Goal: Task Accomplishment & Management: Complete application form

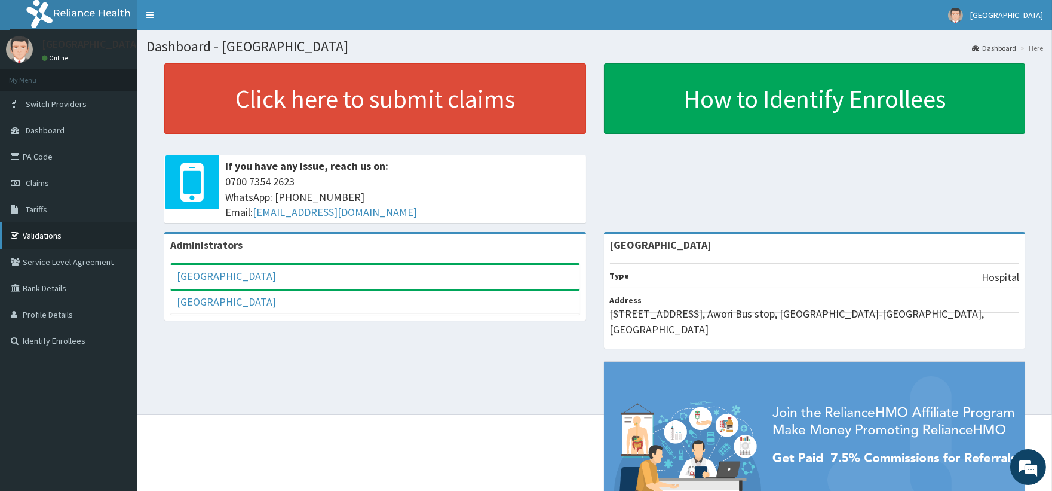
click at [51, 234] on link "Validations" at bounding box center [68, 235] width 137 height 26
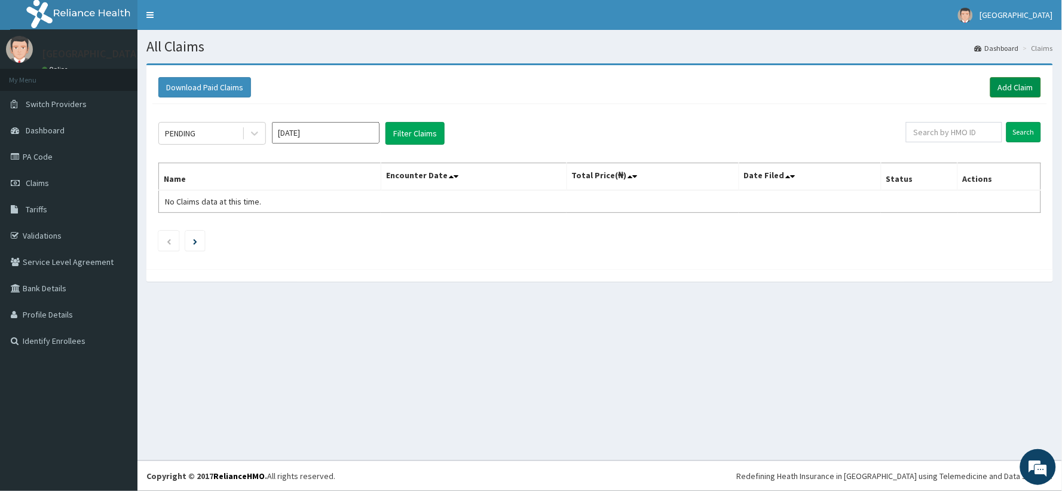
click at [1018, 93] on link "Add Claim" at bounding box center [1015, 87] width 51 height 20
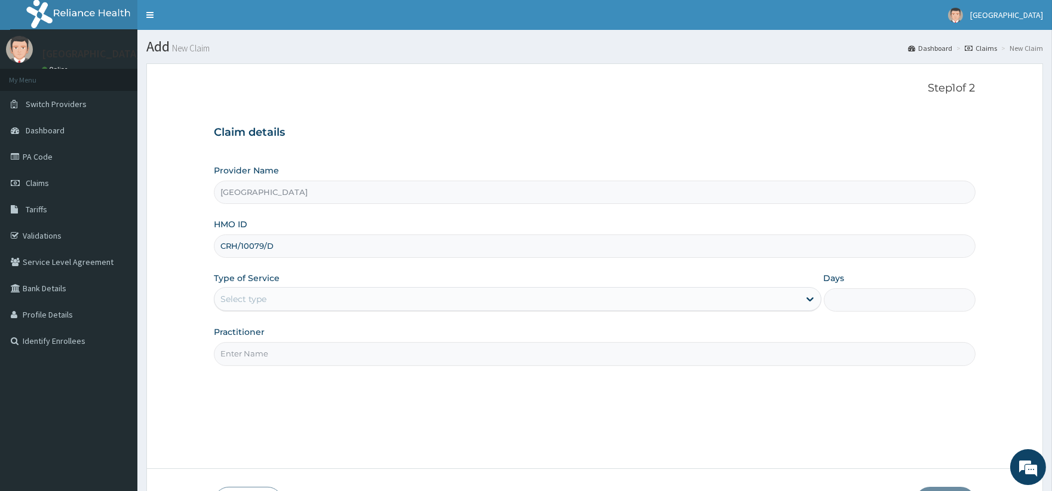
type input "CRH/10079/D"
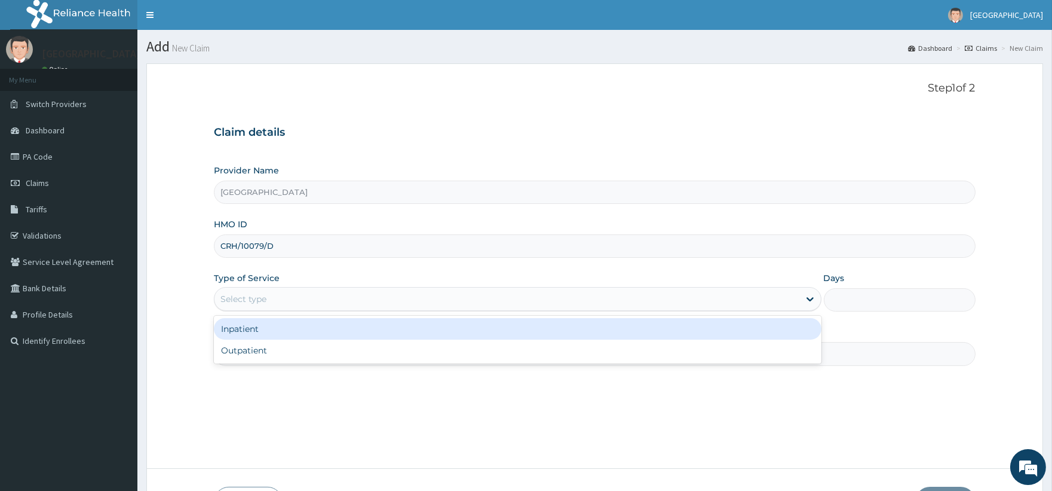
click at [287, 298] on div "Select type" at bounding box center [507, 298] width 584 height 19
click at [283, 329] on div "Inpatient" at bounding box center [517, 329] width 607 height 22
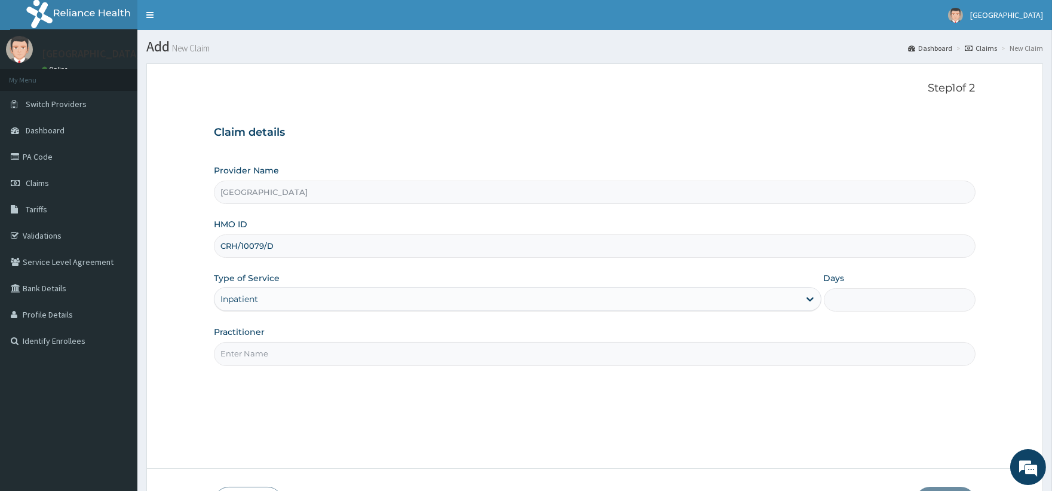
click at [849, 294] on input "Days" at bounding box center [900, 299] width 152 height 23
type input "1"
click at [428, 360] on input "Practitioner" at bounding box center [594, 353] width 761 height 23
type input "DR BRIGHT"
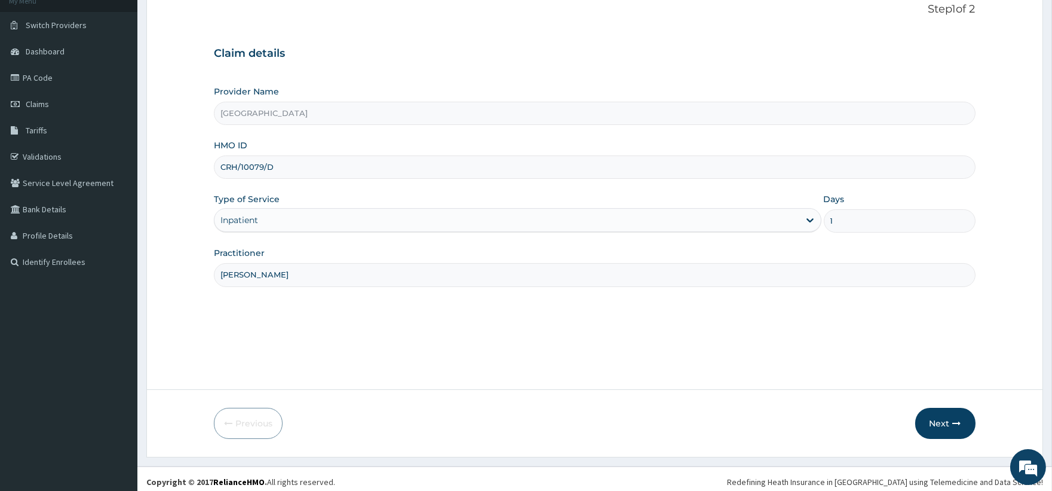
scroll to position [85, 0]
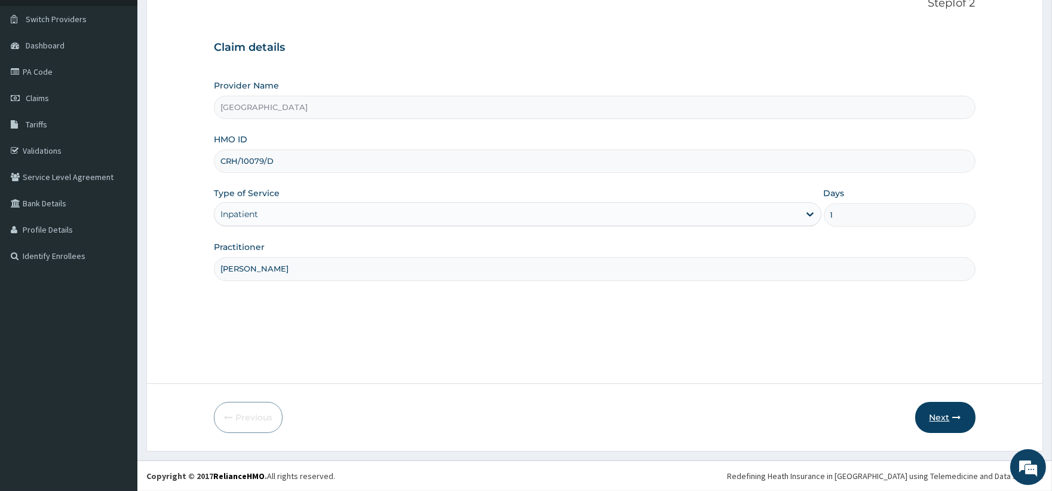
click at [953, 415] on icon "button" at bounding box center [957, 417] width 8 height 8
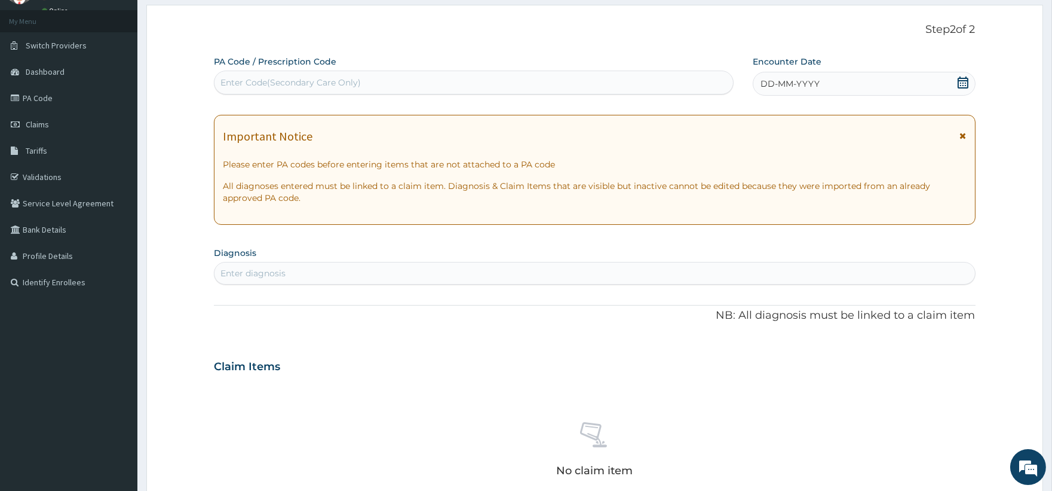
scroll to position [0, 0]
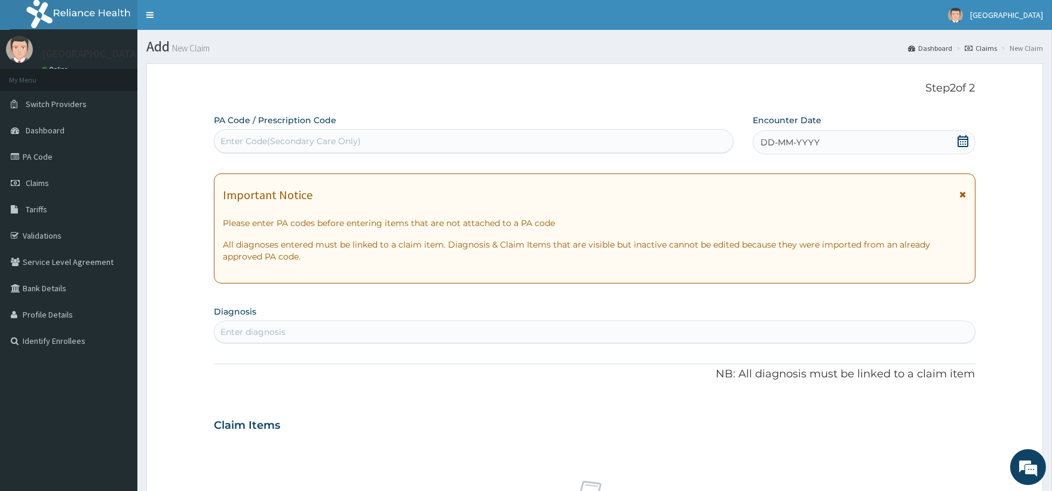
click at [959, 140] on icon at bounding box center [963, 141] width 12 height 12
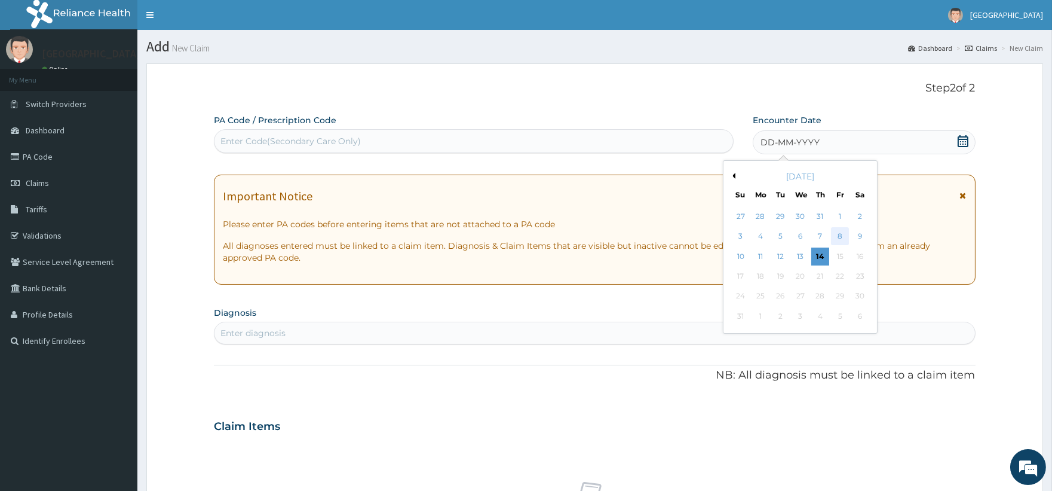
click at [838, 233] on div "8" at bounding box center [840, 237] width 18 height 18
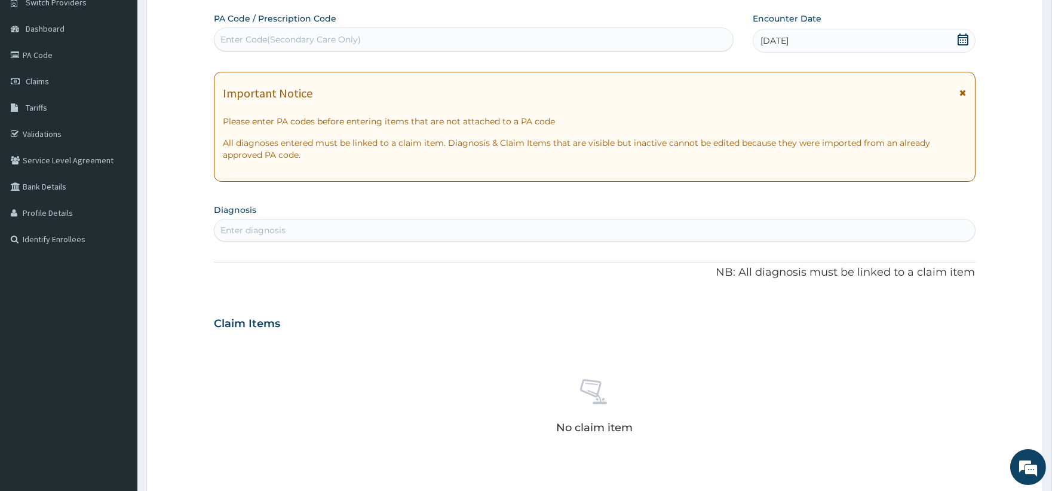
scroll to position [114, 0]
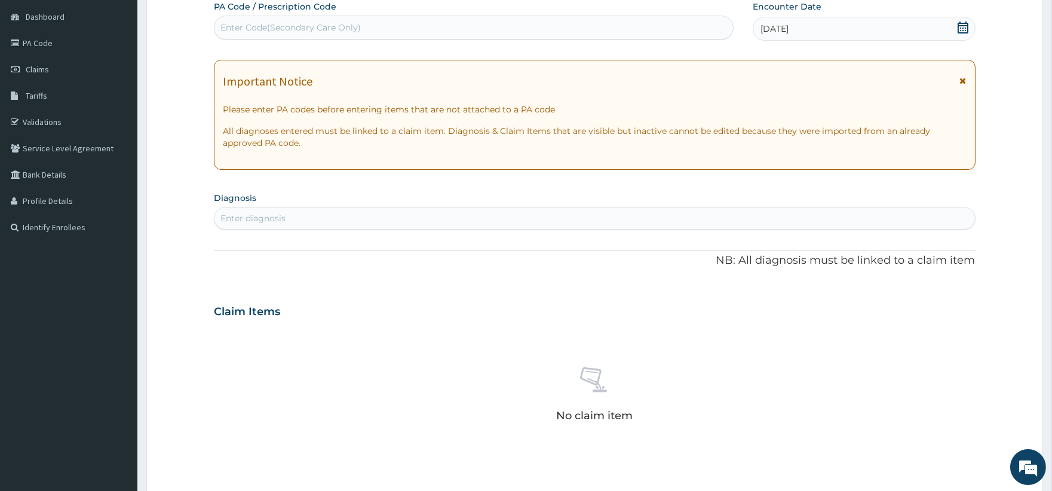
click at [510, 219] on div "Enter diagnosis" at bounding box center [595, 218] width 760 height 19
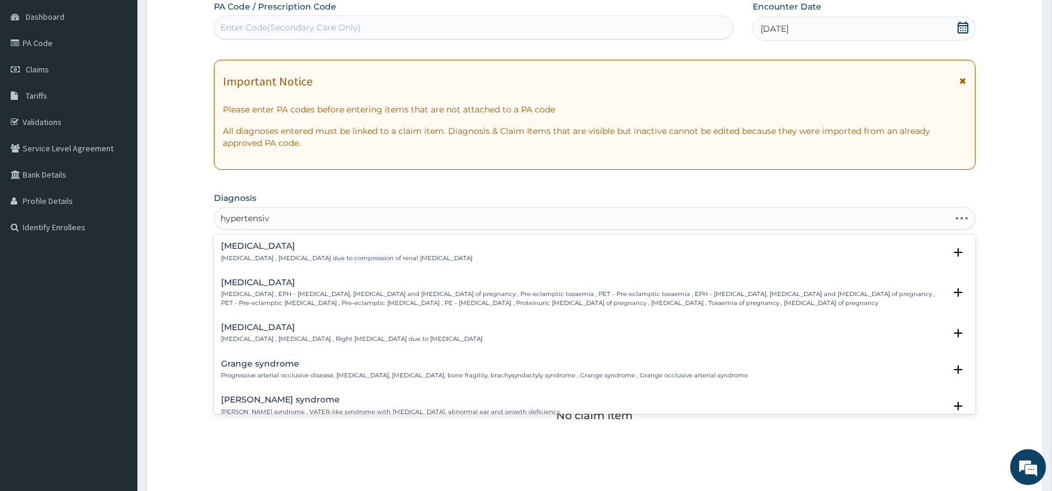
type input "hypertensive"
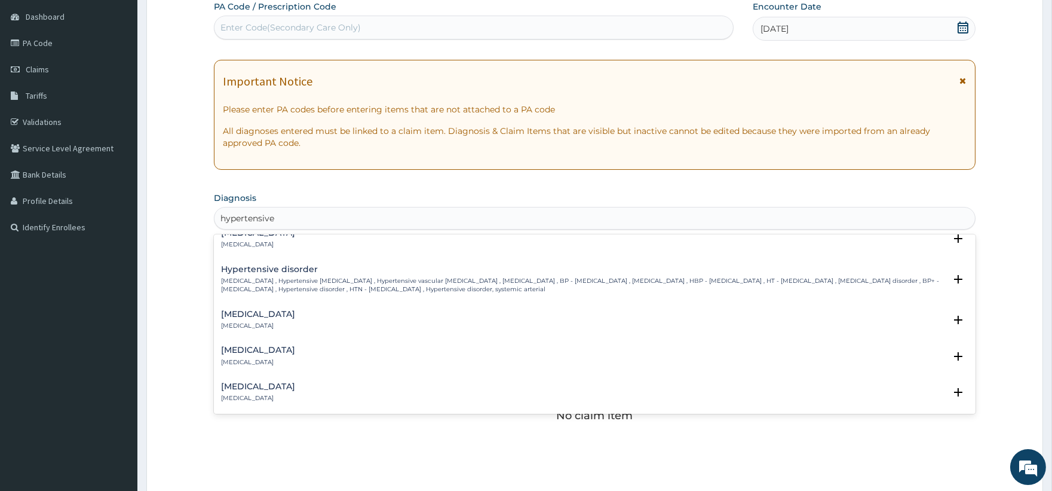
scroll to position [44, 0]
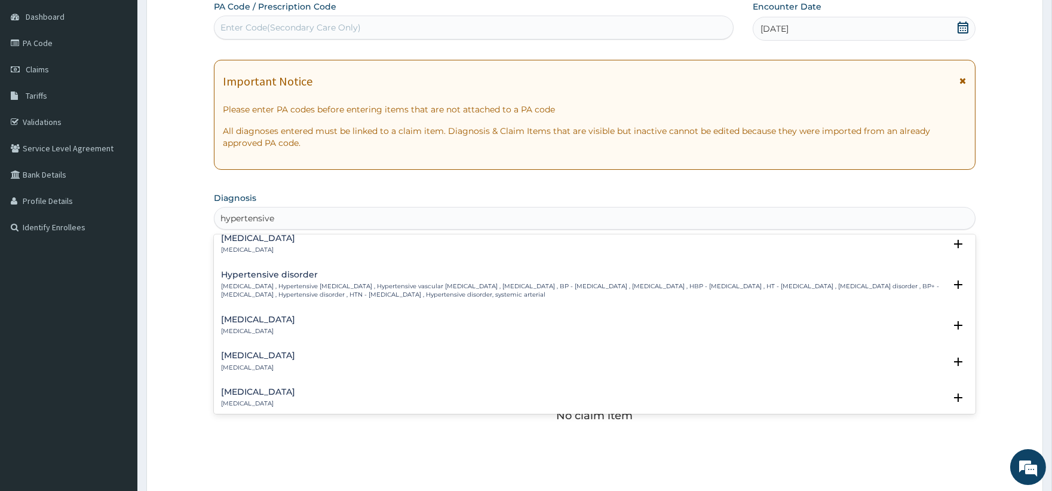
click at [461, 299] on div "Hypertensive disorder High blood pressure , Hypertensive vascular disease , Hyp…" at bounding box center [594, 287] width 747 height 35
click at [379, 282] on p "High blood pressure , Hypertensive vascular disease , Hypertensive vascular deg…" at bounding box center [583, 290] width 724 height 17
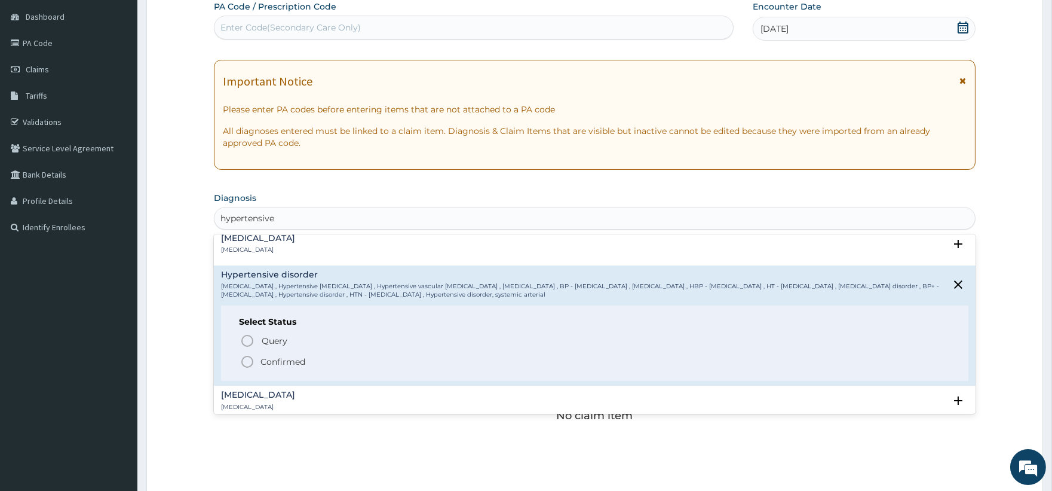
click at [247, 360] on icon "status option filled" at bounding box center [247, 361] width 14 height 14
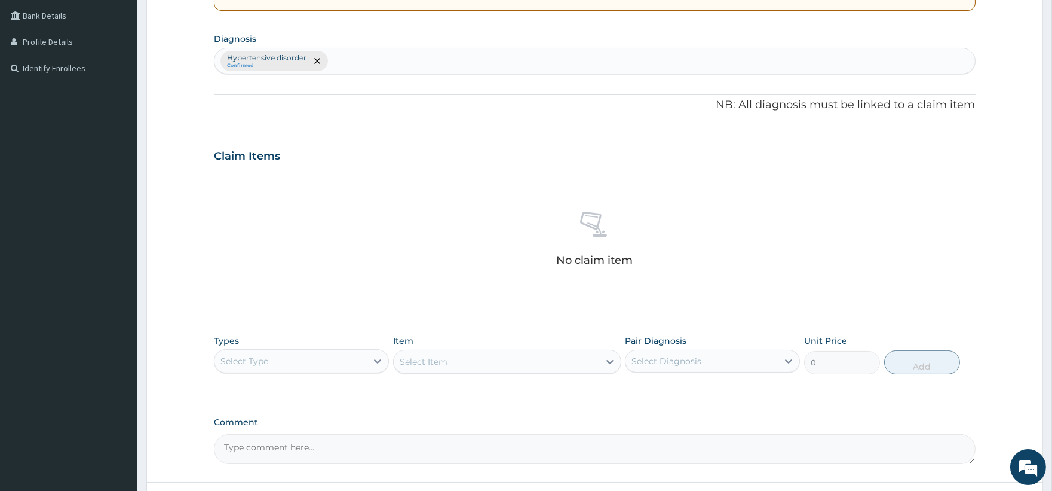
scroll to position [274, 0]
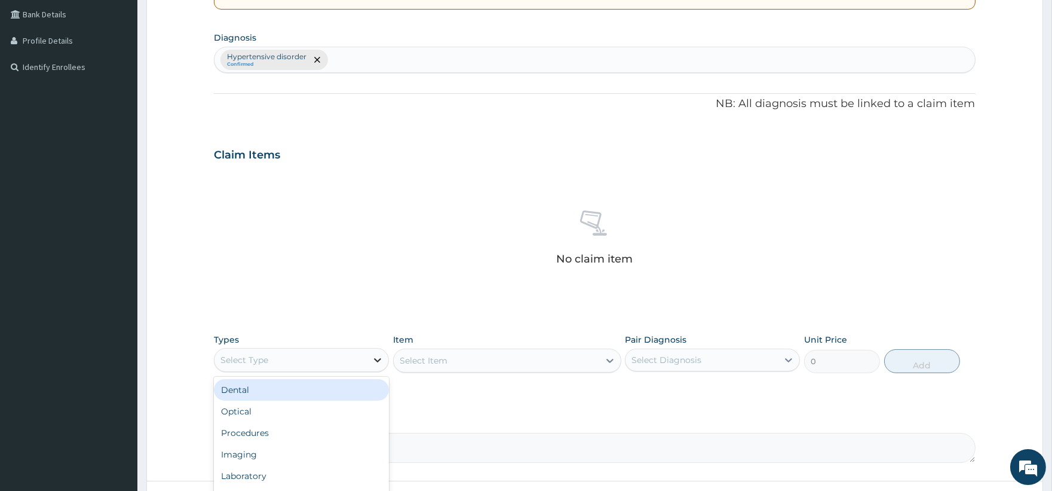
click at [384, 362] on icon at bounding box center [378, 360] width 12 height 12
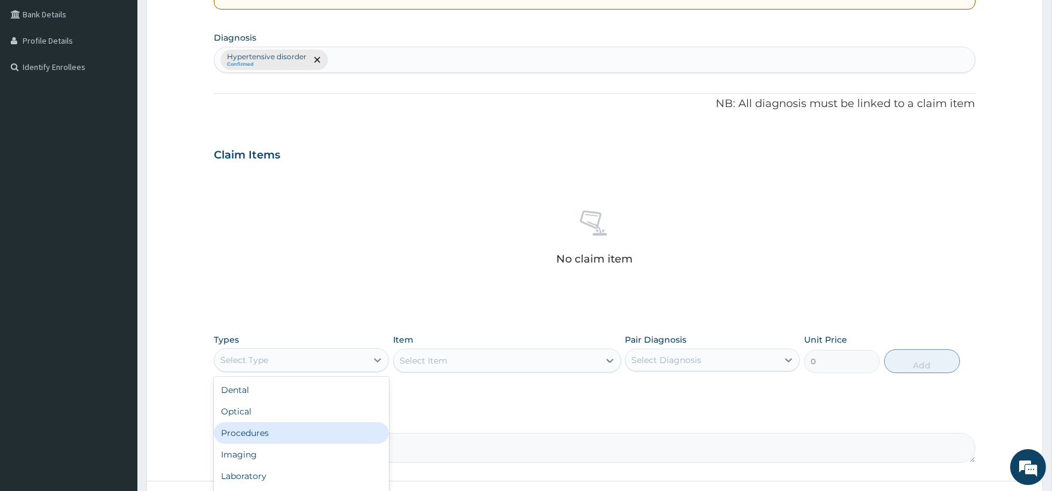
click at [308, 437] on div "Procedures" at bounding box center [301, 433] width 175 height 22
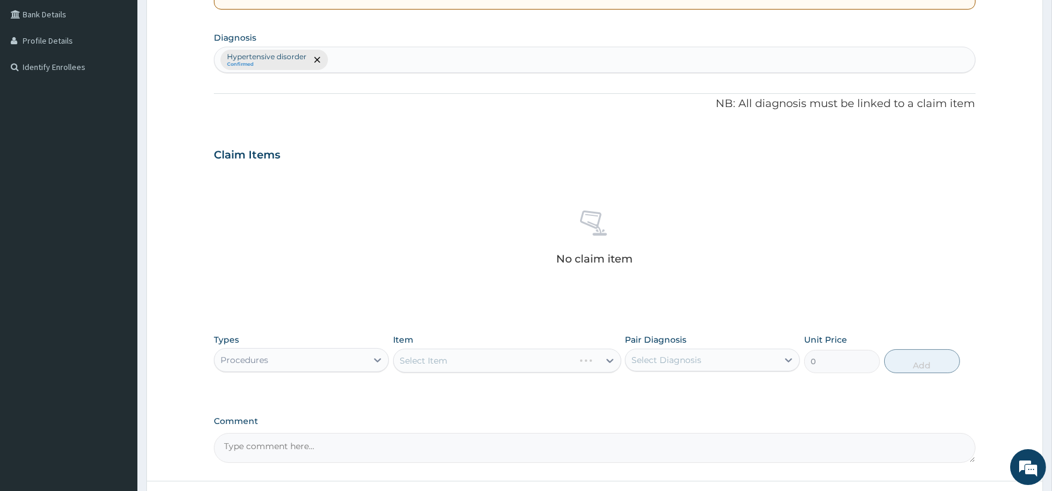
click at [574, 360] on div "Select Item" at bounding box center [484, 360] width 180 height 19
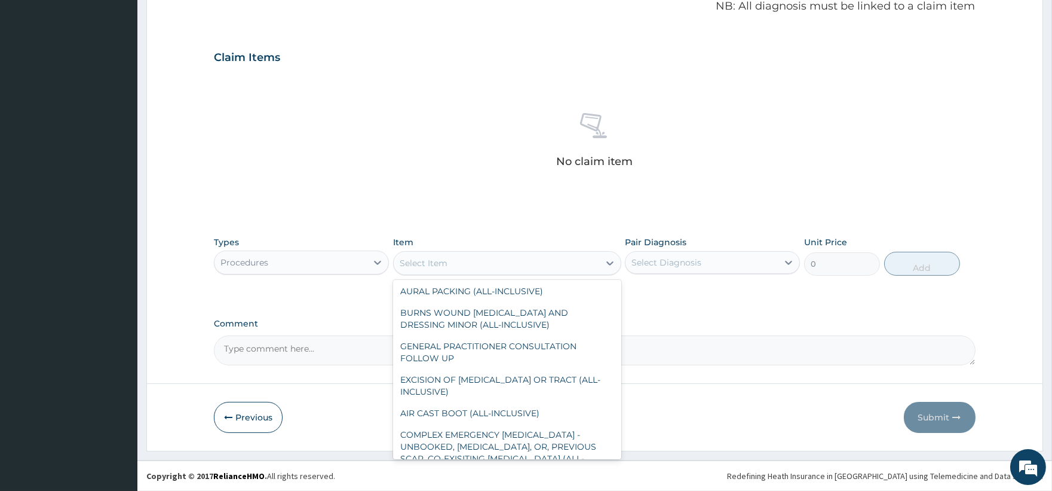
scroll to position [717, 0]
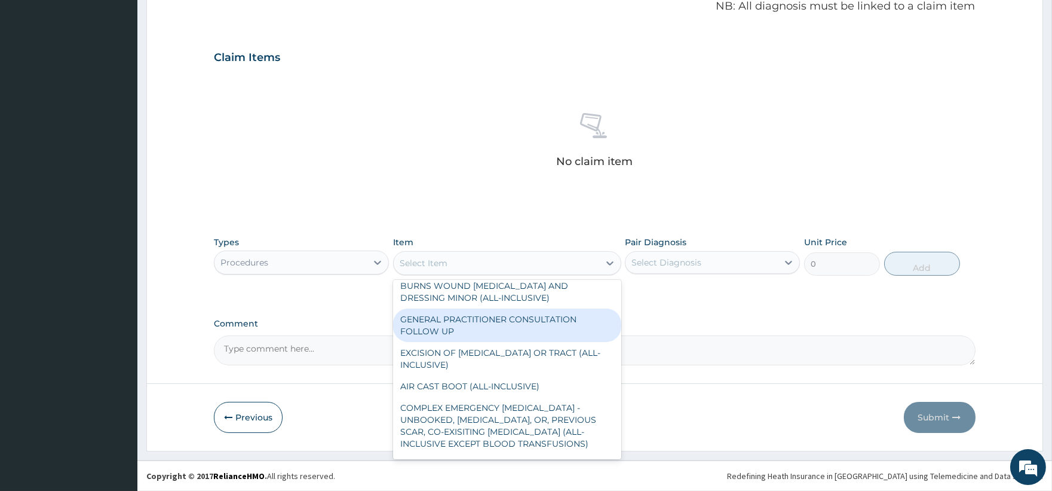
click at [550, 342] on div "GENERAL PRACTITIONER CONSULTATION FOLLOW UP" at bounding box center [507, 324] width 228 height 33
type input "1875"
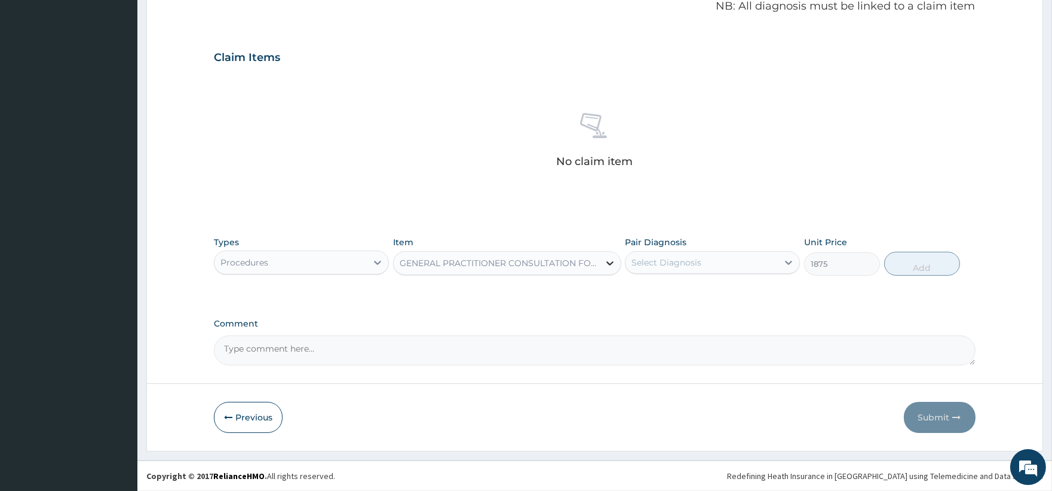
click at [610, 264] on icon at bounding box center [610, 263] width 7 height 4
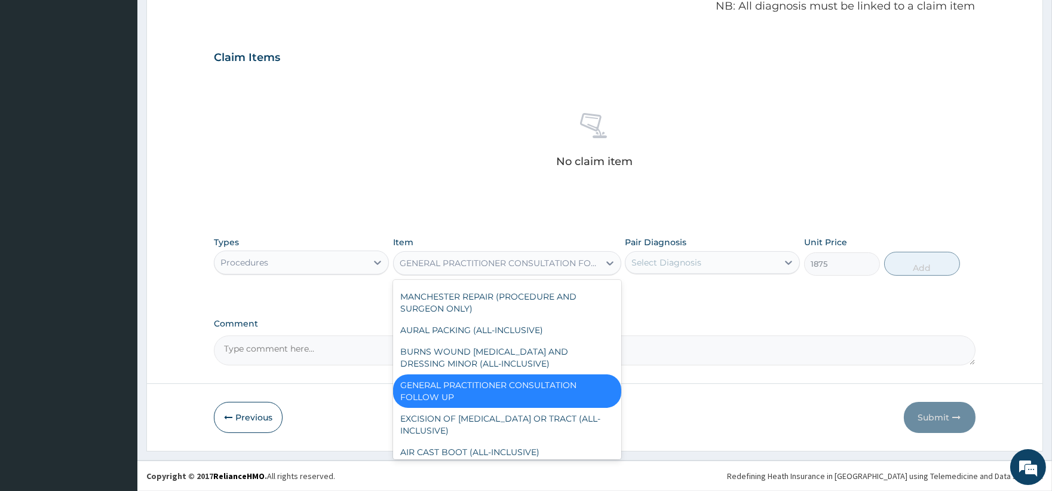
scroll to position [664, 0]
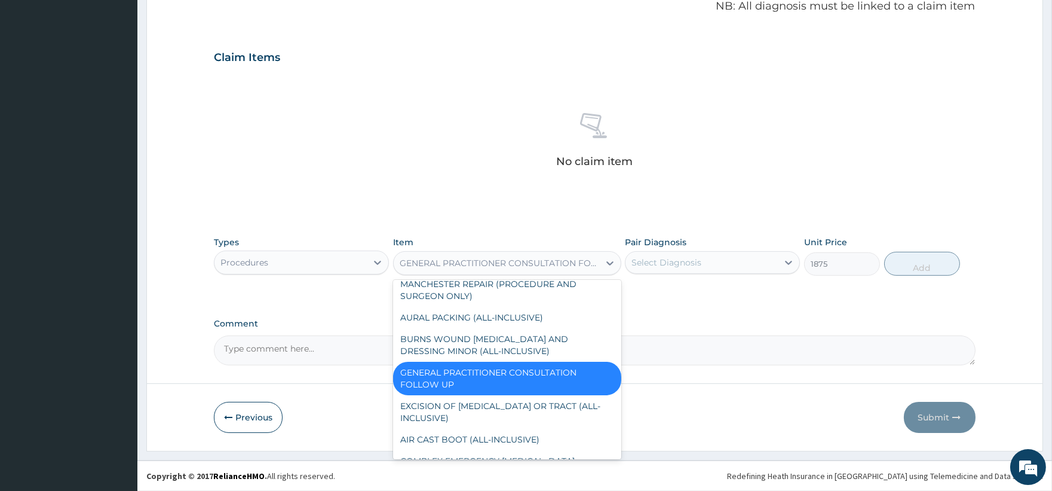
click at [574, 395] on div "GENERAL PRACTITIONER CONSULTATION FOLLOW UP" at bounding box center [507, 378] width 228 height 33
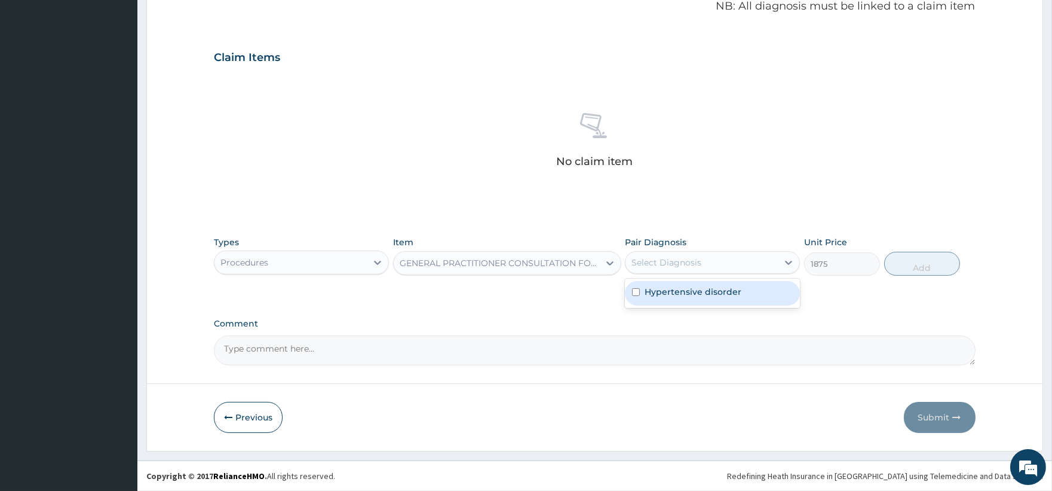
click at [767, 261] on div "Select Diagnosis" at bounding box center [702, 262] width 152 height 19
click at [728, 293] on label "Hypertensive disorder" at bounding box center [693, 292] width 97 height 12
checkbox input "true"
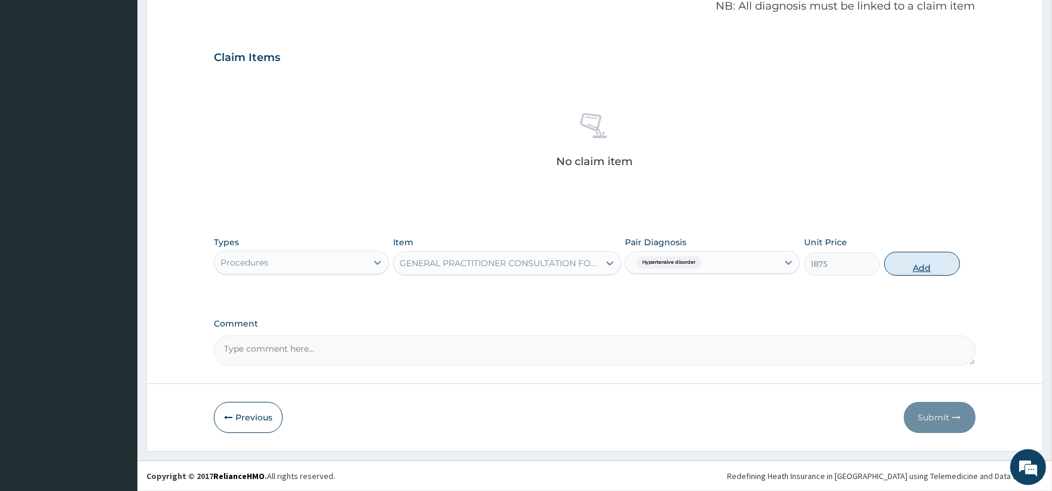
click at [919, 266] on button "Add" at bounding box center [922, 264] width 76 height 24
type input "0"
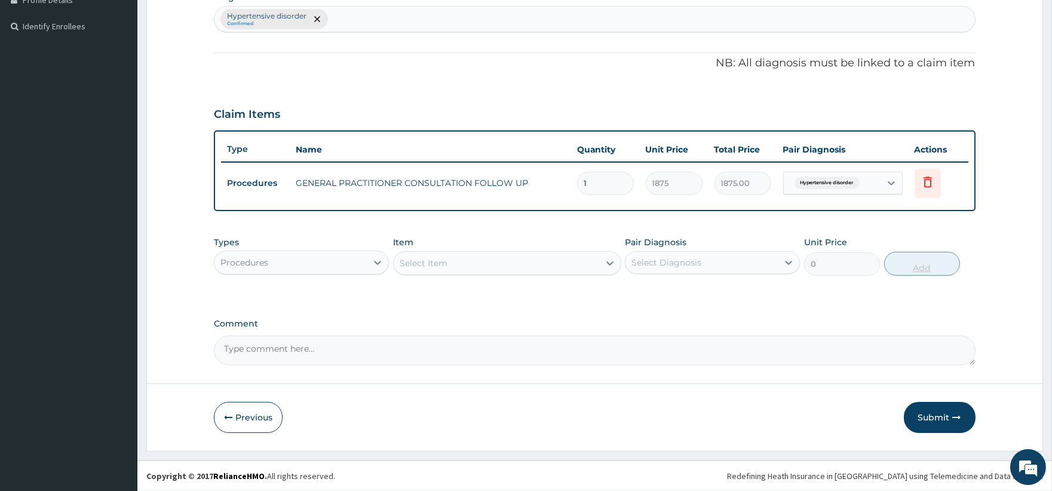
scroll to position [313, 0]
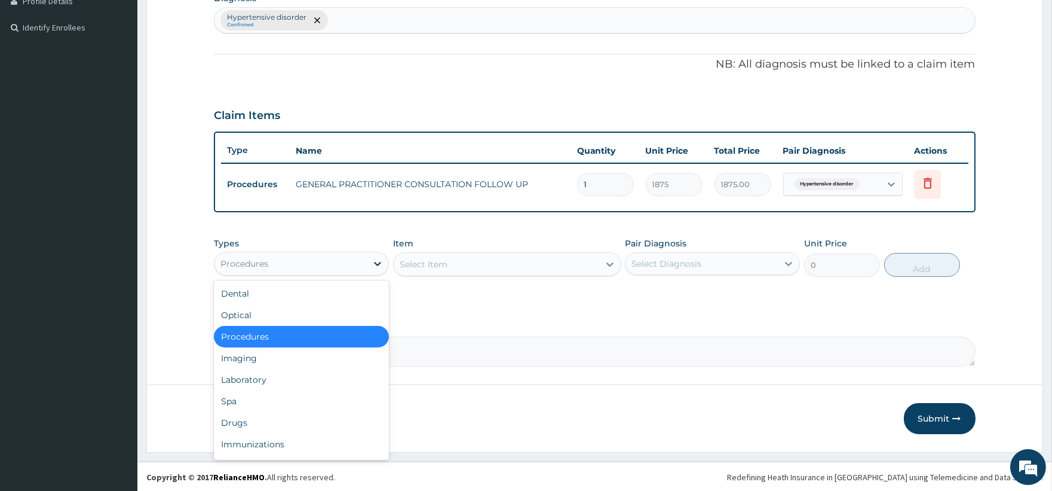
click at [376, 264] on icon at bounding box center [378, 264] width 12 height 12
click at [301, 419] on div "Drugs" at bounding box center [301, 423] width 175 height 22
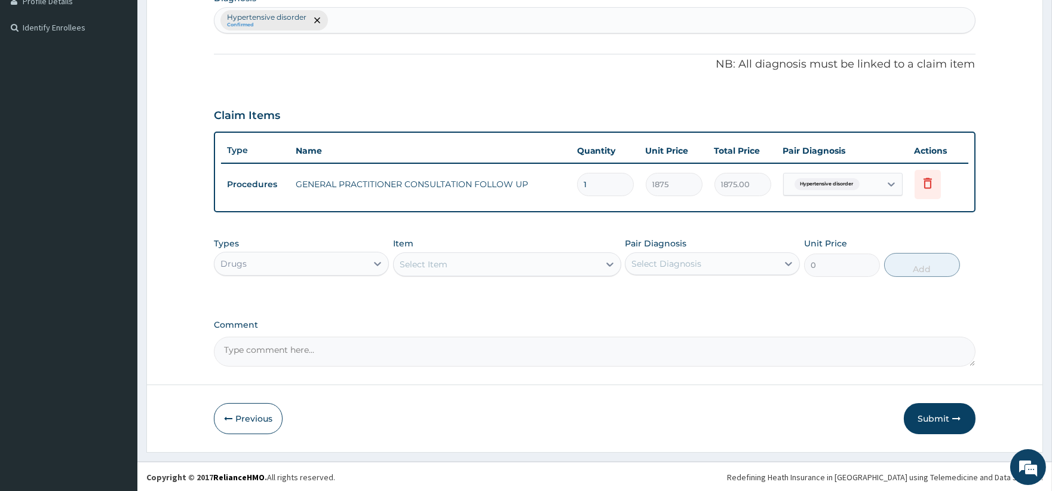
click at [596, 265] on div "Select Item" at bounding box center [497, 264] width 206 height 19
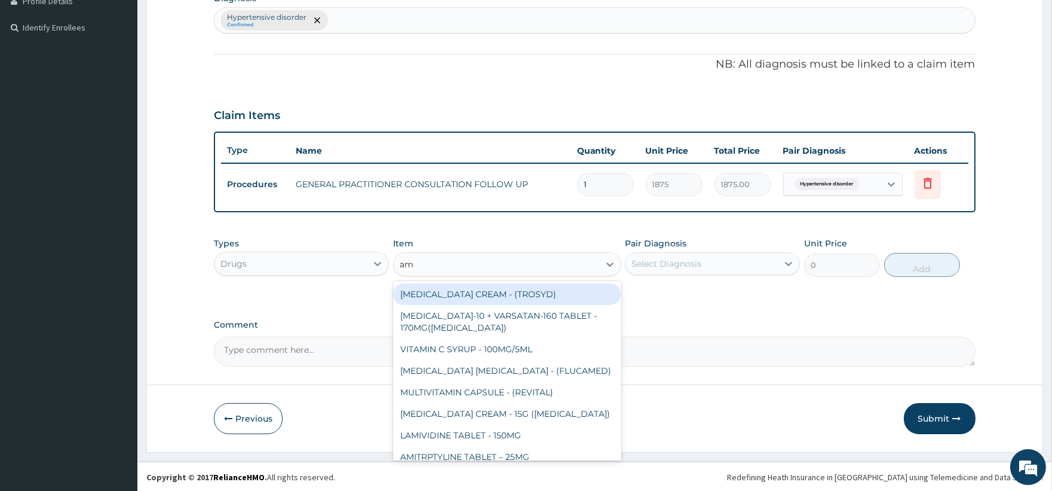
type input "aml"
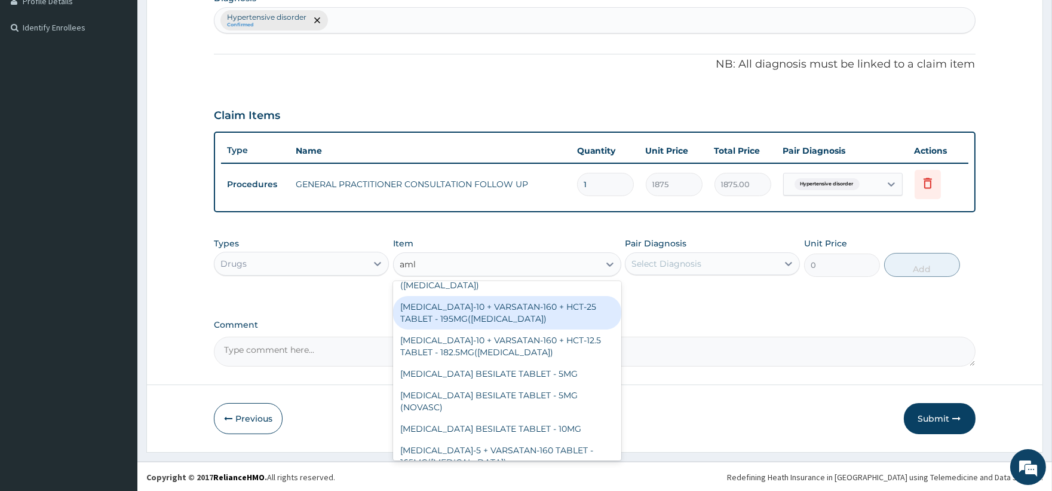
scroll to position [90, 0]
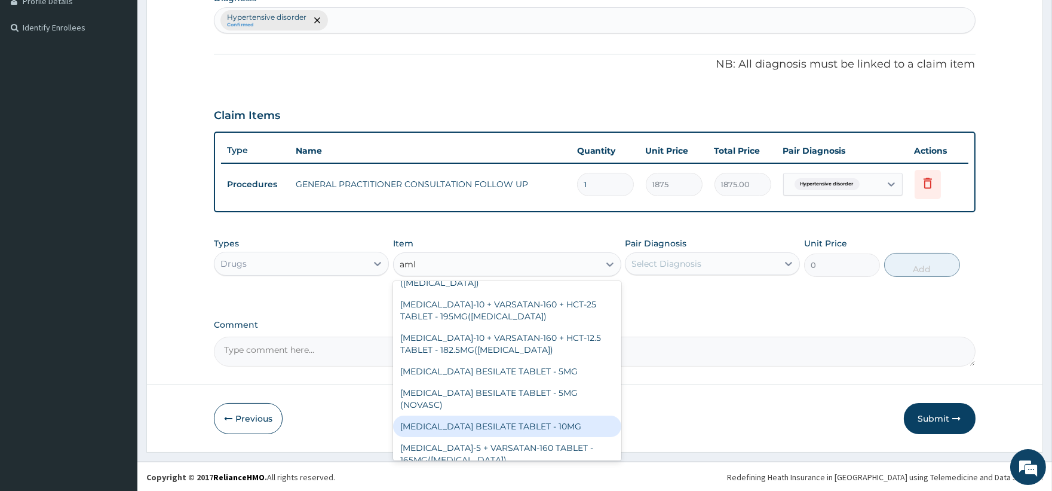
click at [540, 415] on div "AMLODIPINE BESILATE TABLET - 10MG" at bounding box center [507, 426] width 228 height 22
type input "112"
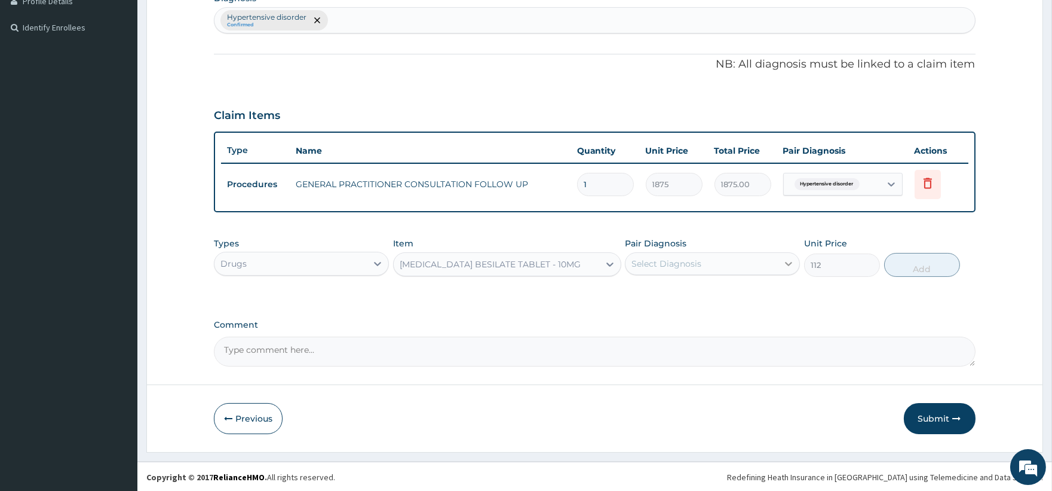
click at [786, 259] on icon at bounding box center [789, 264] width 12 height 12
click at [746, 293] on div "Hypertensive disorder" at bounding box center [712, 294] width 175 height 25
checkbox input "true"
click at [923, 265] on button "Add" at bounding box center [922, 265] width 76 height 24
type input "0"
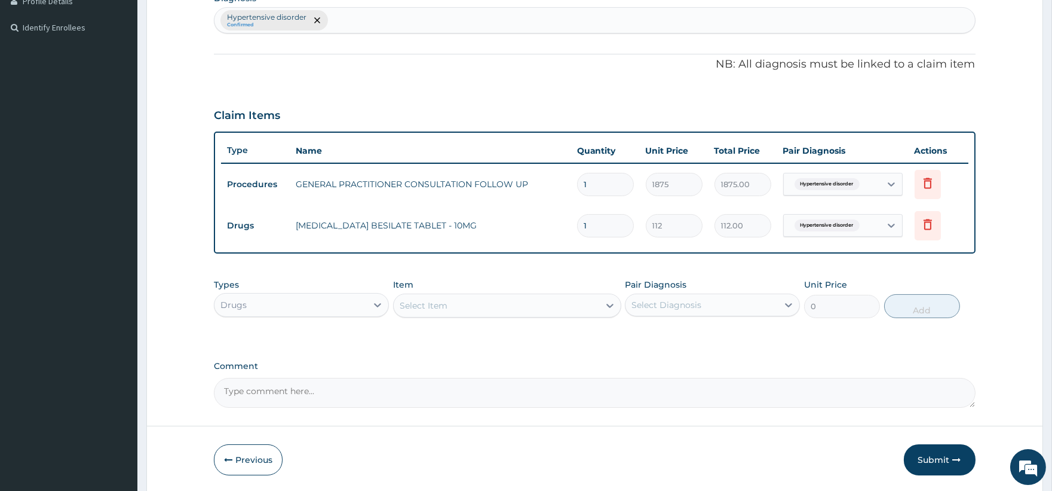
type input "0.00"
type input "2"
type input "224.00"
type input "28"
type input "3136.00"
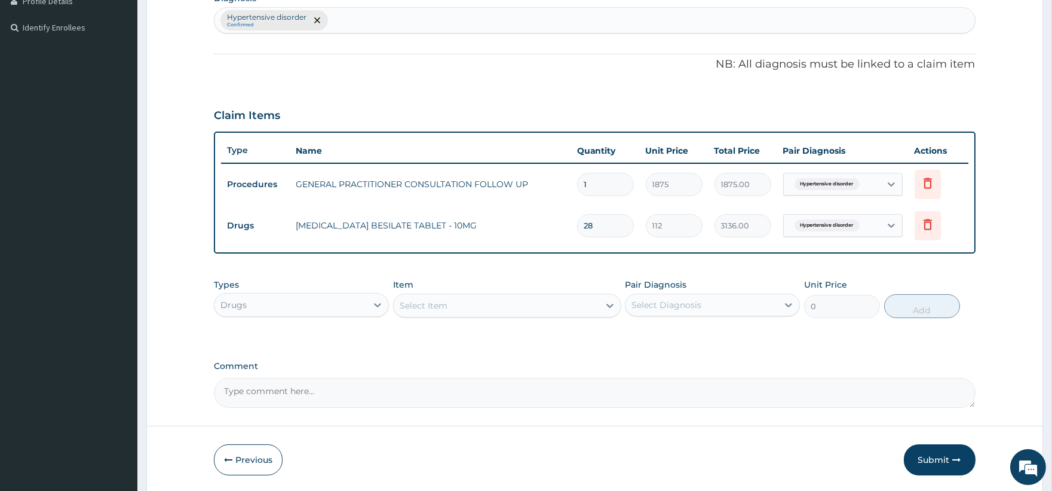
type input "28"
click at [429, 314] on div "Select Item" at bounding box center [507, 305] width 228 height 24
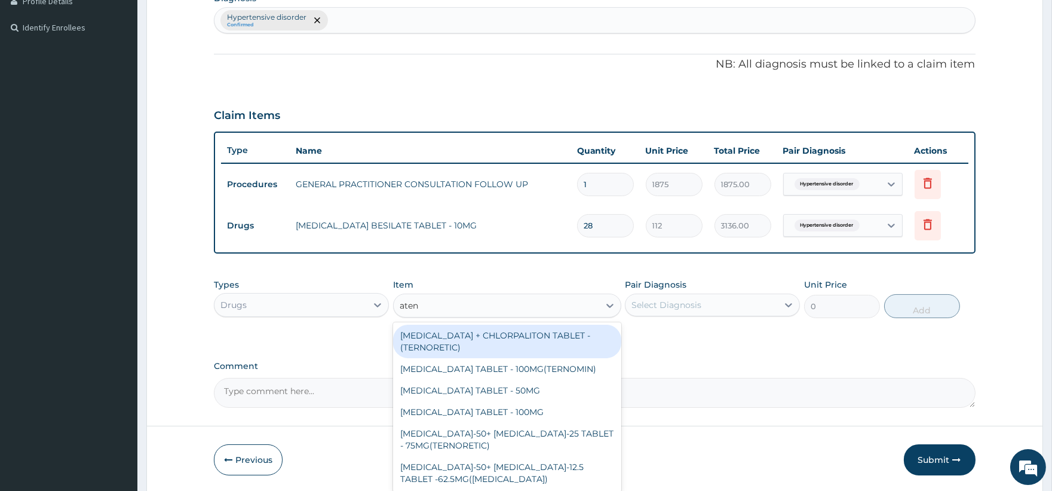
type input "ateno"
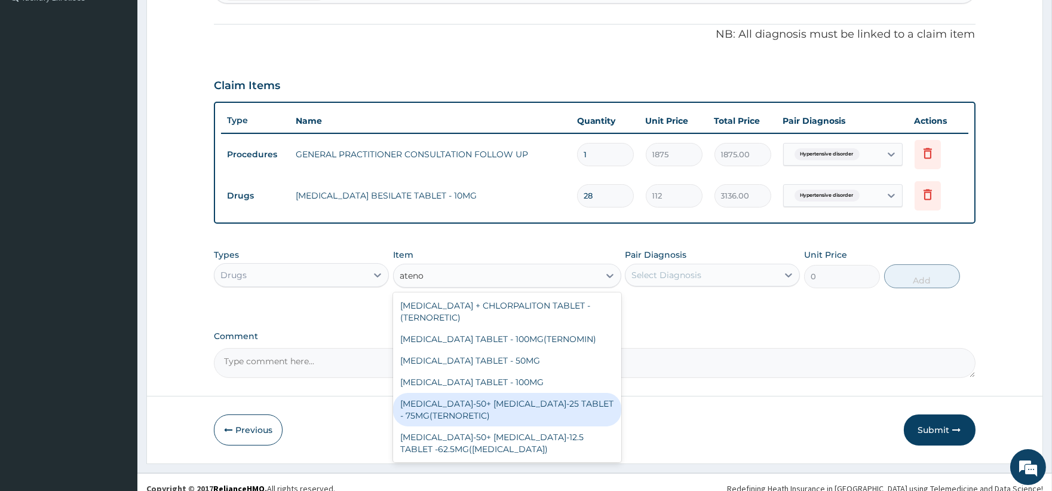
scroll to position [354, 0]
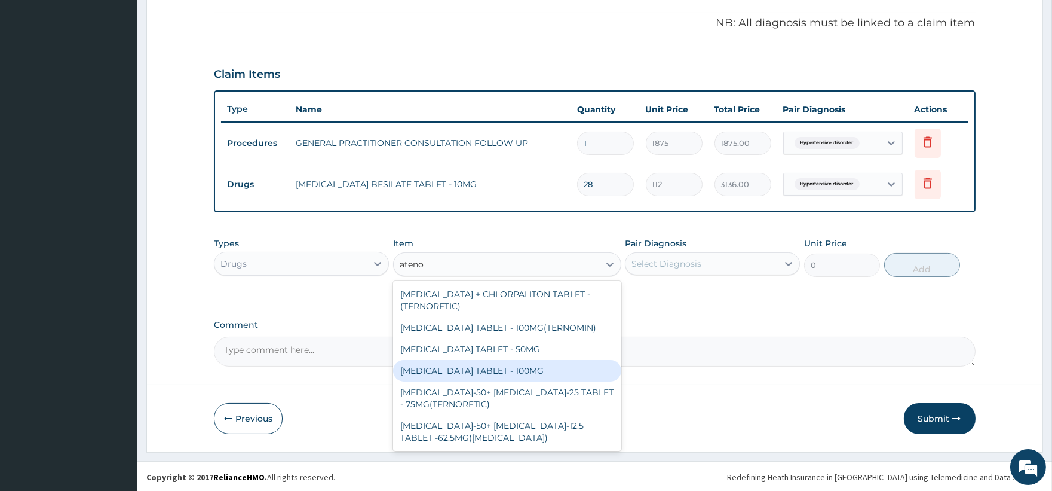
click at [524, 371] on div "ATENOLOL TABLET - 100MG" at bounding box center [507, 371] width 228 height 22
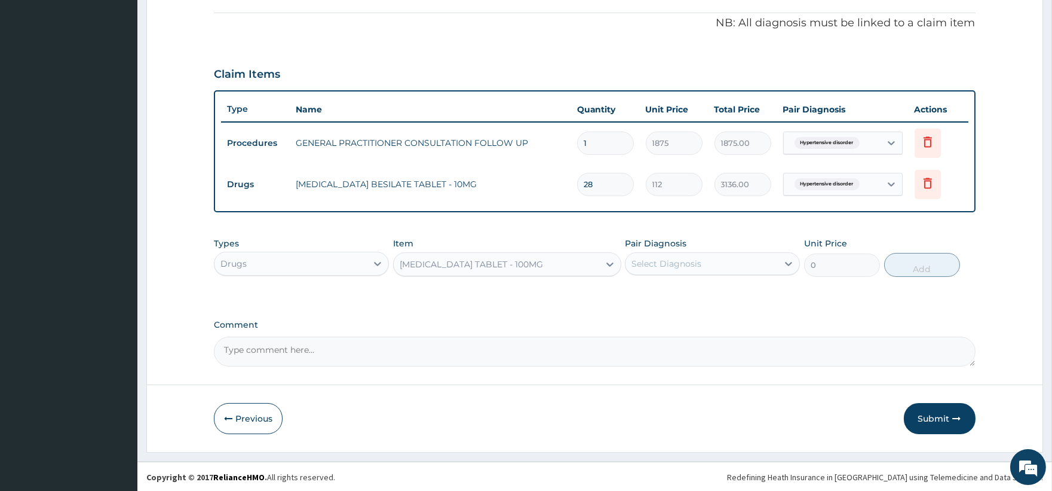
type input "89.6"
click at [715, 266] on div "Select Diagnosis" at bounding box center [702, 263] width 152 height 19
click at [687, 290] on label "Hypertensive disorder" at bounding box center [693, 293] width 97 height 12
checkbox input "true"
click at [921, 266] on button "Add" at bounding box center [922, 265] width 76 height 24
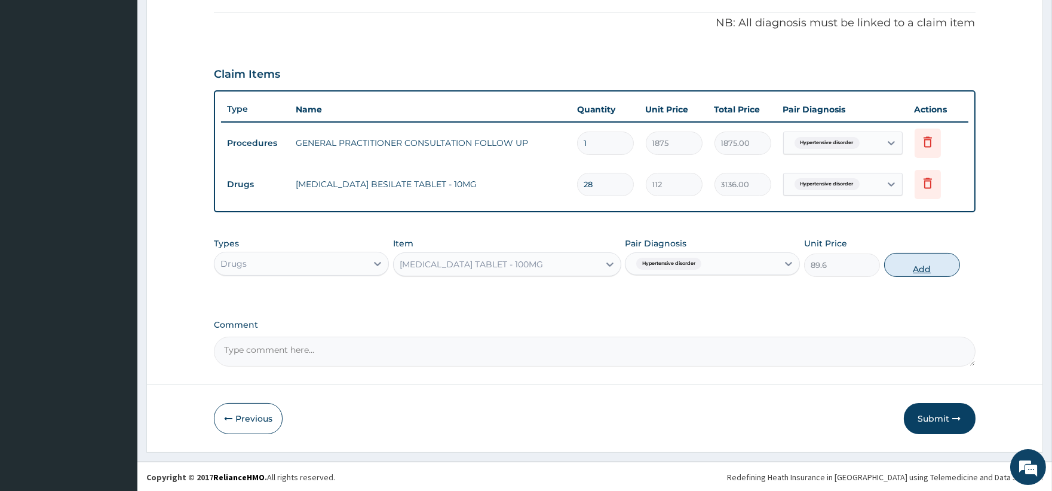
type input "0"
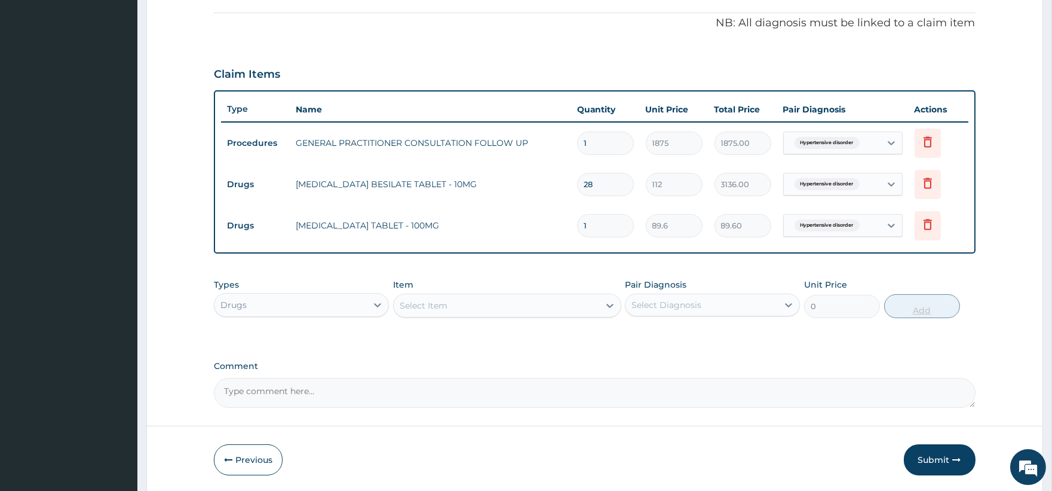
type input "14"
type input "1254.40"
type input "14"
click at [434, 309] on div "Select Item" at bounding box center [424, 305] width 48 height 12
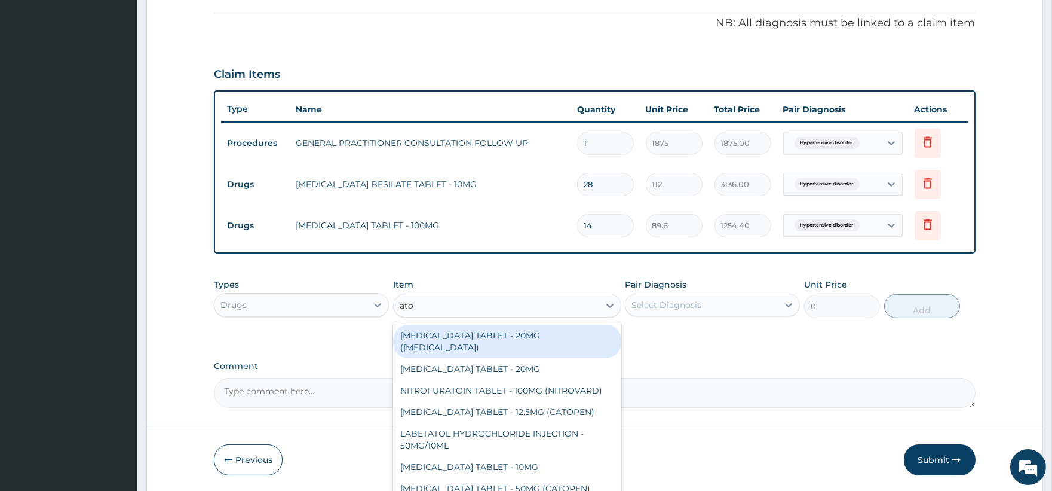
type input "ator"
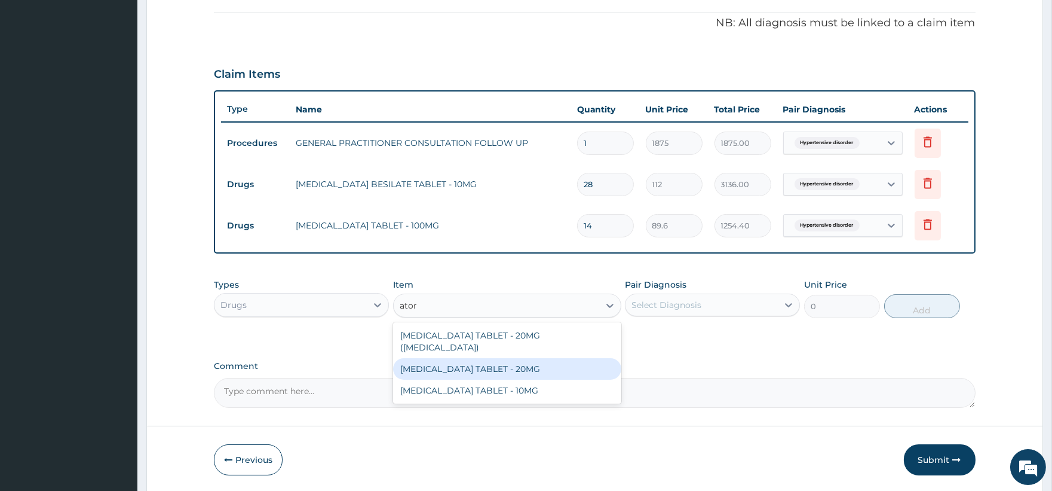
click at [489, 358] on div "ATORVASTATIN TABLET - 20MG" at bounding box center [507, 369] width 228 height 22
type input "196"
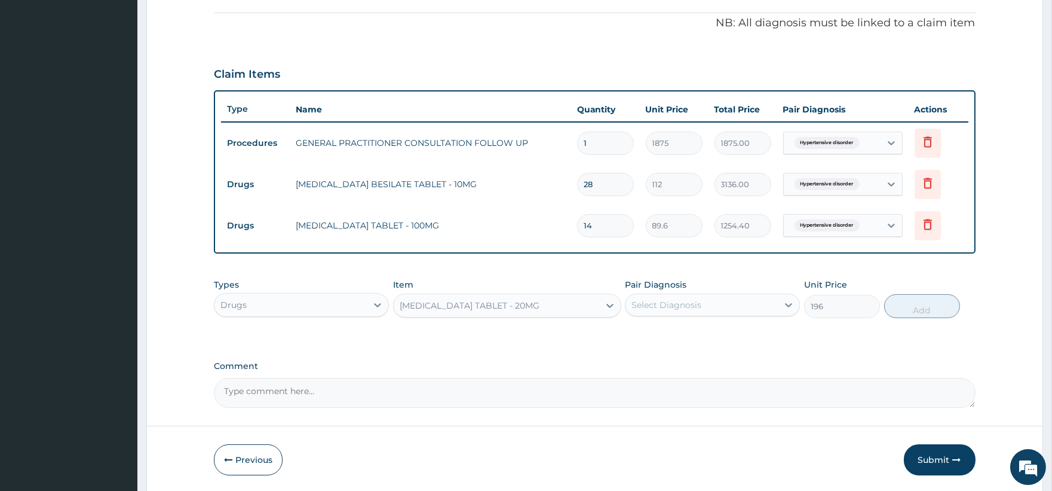
click at [739, 310] on div "Select Diagnosis" at bounding box center [702, 304] width 152 height 19
click at [716, 333] on label "Hypertensive disorder" at bounding box center [693, 334] width 97 height 12
checkbox input "true"
click at [920, 305] on button "Add" at bounding box center [922, 306] width 76 height 24
type input "0"
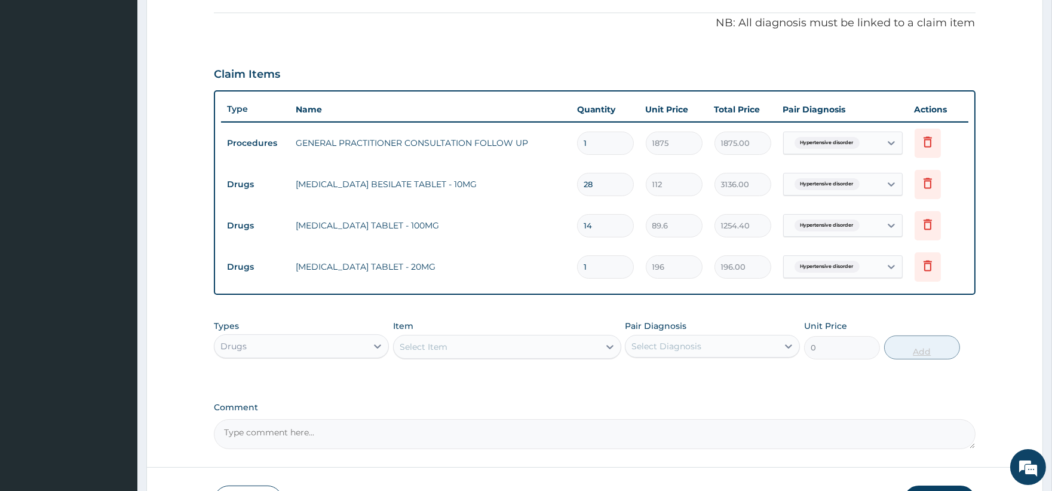
type input "14"
type input "2744.00"
type input "14"
click at [475, 347] on div "Select Item" at bounding box center [497, 346] width 206 height 19
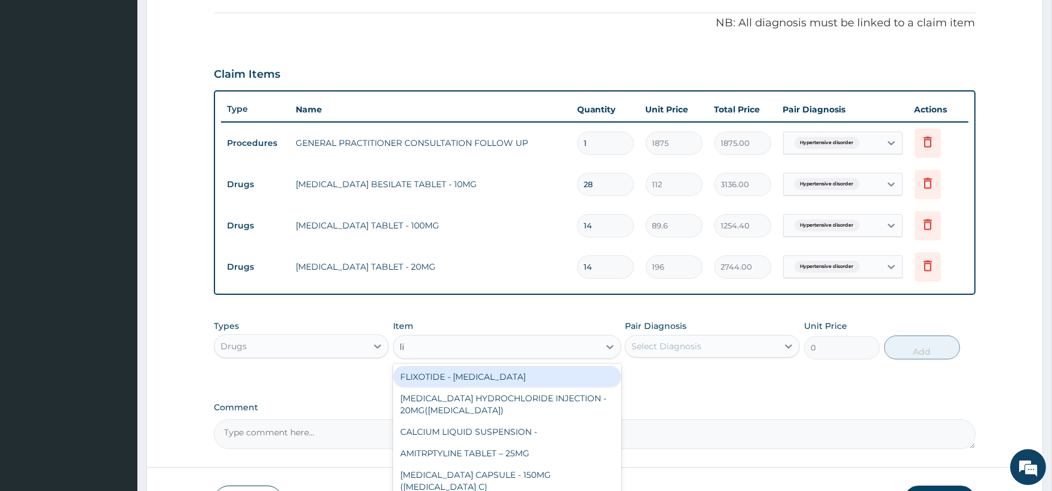
type input "lis"
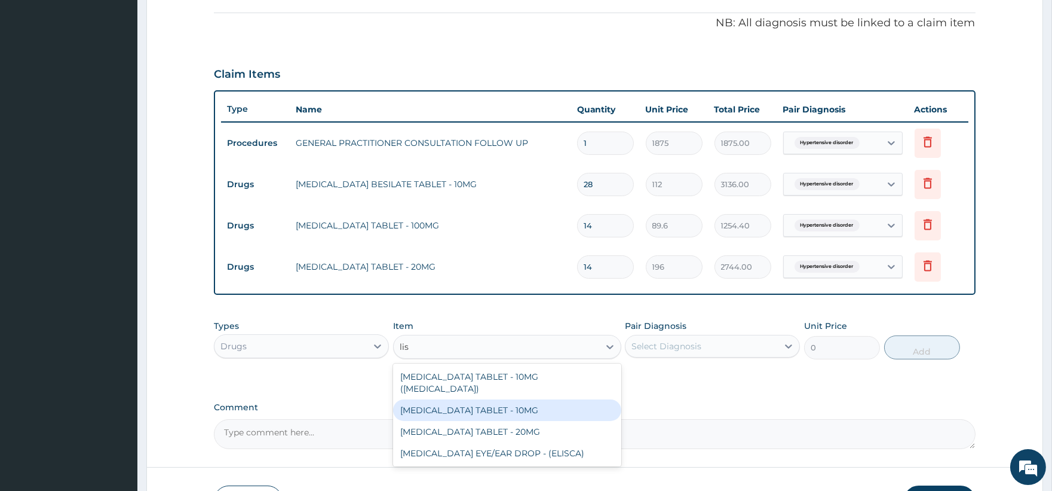
click at [494, 399] on div "LISINOPRIL TABLET - 10MG" at bounding box center [507, 410] width 228 height 22
type input "84"
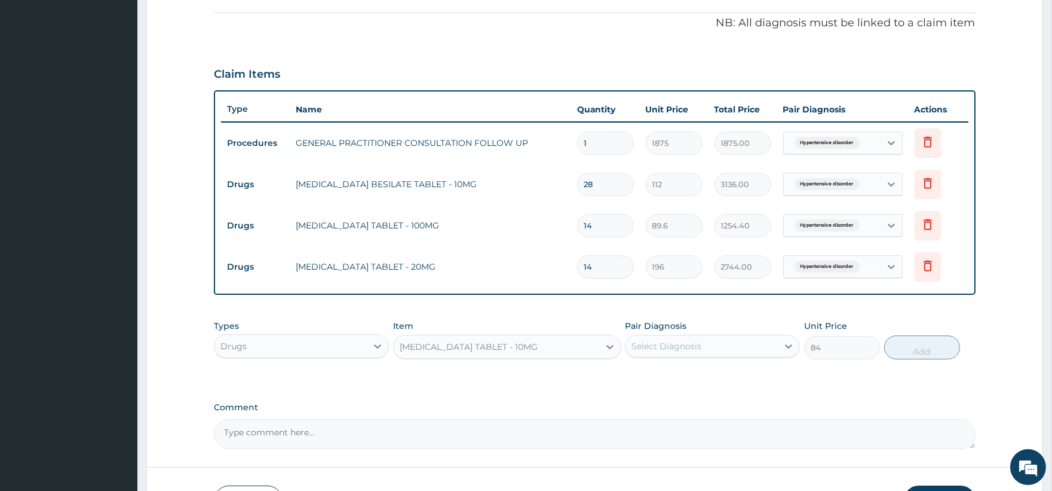
click at [771, 350] on div "Select Diagnosis" at bounding box center [702, 345] width 152 height 19
click at [739, 374] on div "Hypertensive disorder" at bounding box center [712, 377] width 175 height 25
checkbox input "true"
click at [921, 347] on button "Add" at bounding box center [922, 347] width 76 height 24
type input "0"
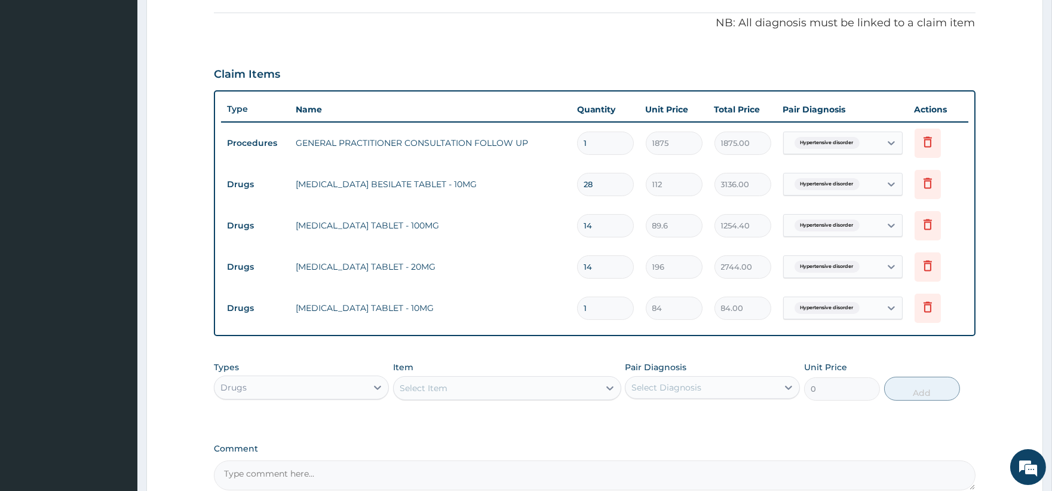
type input "0.00"
type input "2"
type input "168.00"
type input "28"
type input "2352.00"
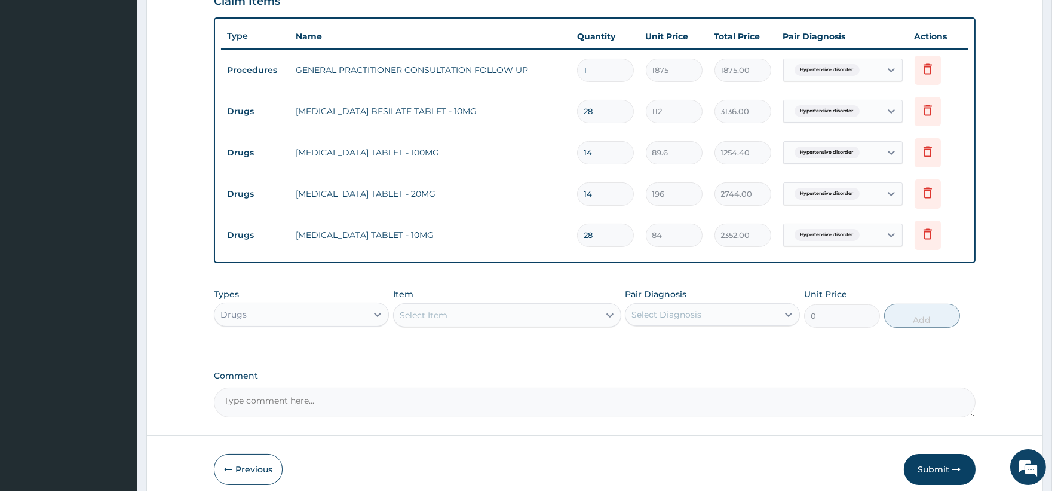
scroll to position [479, 0]
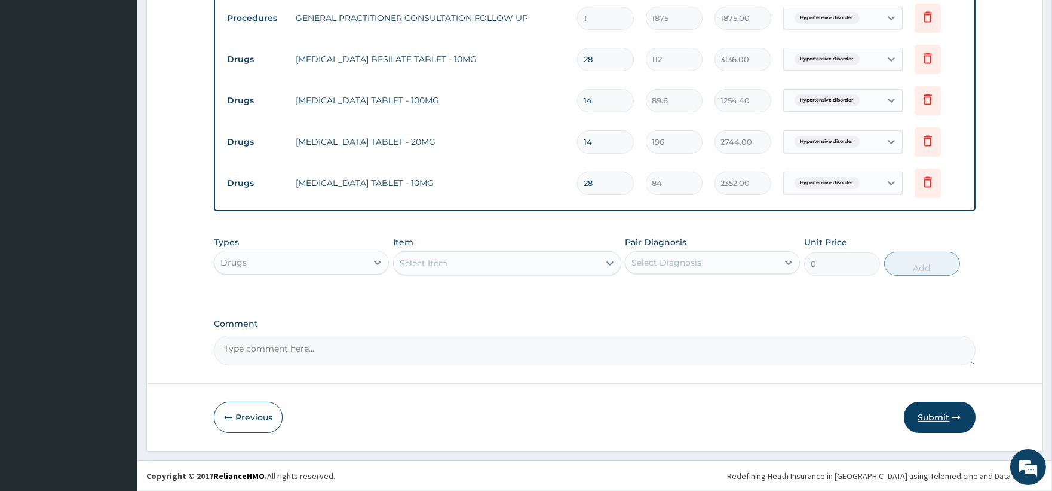
type input "28"
click at [942, 414] on button "Submit" at bounding box center [940, 417] width 72 height 31
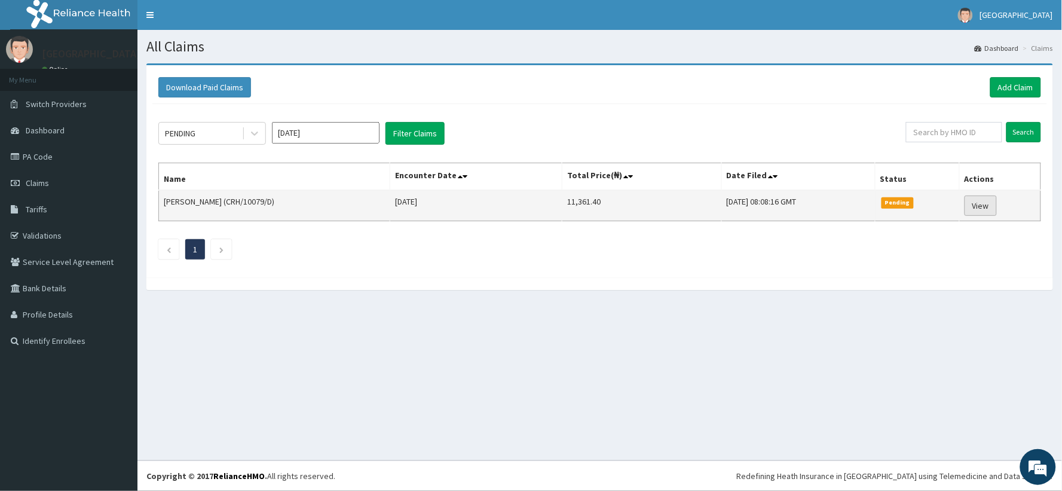
click at [991, 207] on link "View" at bounding box center [980, 205] width 32 height 20
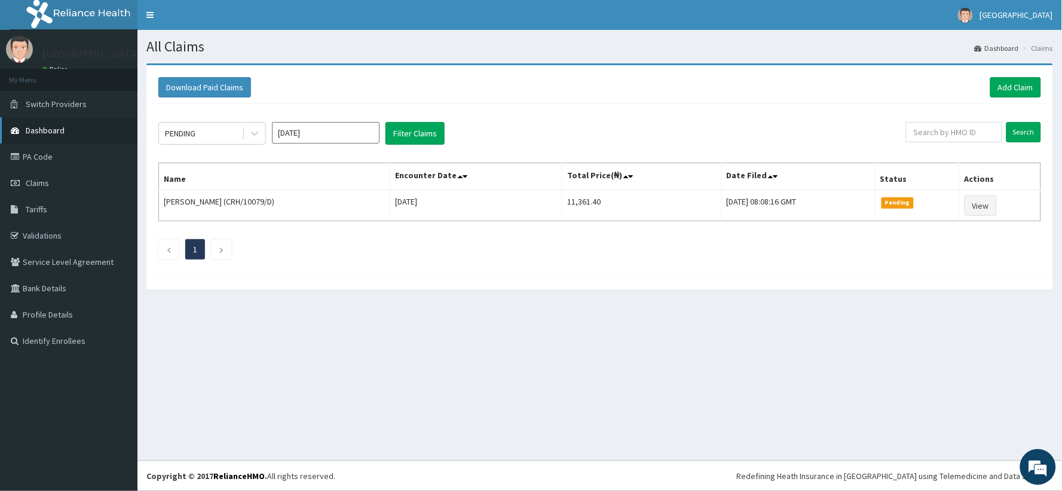
click at [61, 128] on span "Dashboard" at bounding box center [45, 130] width 39 height 11
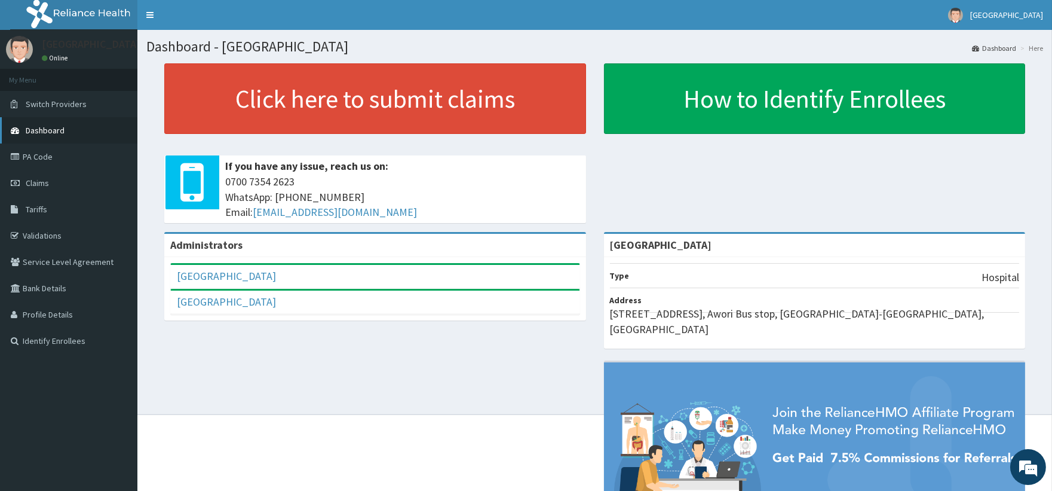
click at [42, 130] on span "Dashboard" at bounding box center [45, 130] width 39 height 11
click at [55, 126] on span "Dashboard" at bounding box center [45, 130] width 39 height 11
